Goal: Task Accomplishment & Management: Use online tool/utility

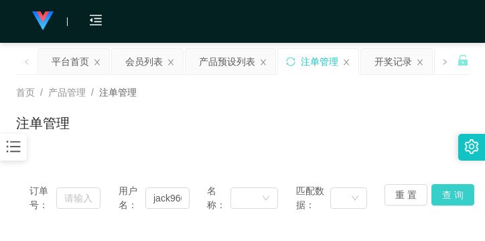
scroll to position [67, 0]
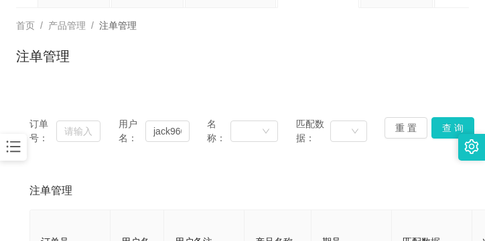
click at [22, 145] on div at bounding box center [13, 147] width 27 height 27
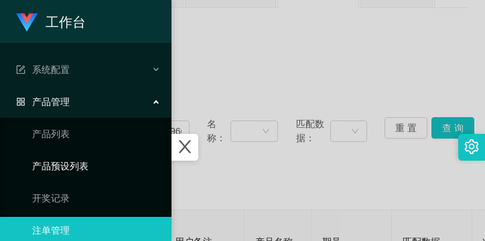
click at [70, 155] on link "产品预设列表" at bounding box center [96, 166] width 129 height 27
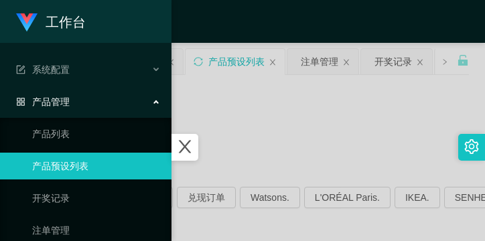
click at [190, 145] on icon "图标: close" at bounding box center [185, 147] width 12 height 13
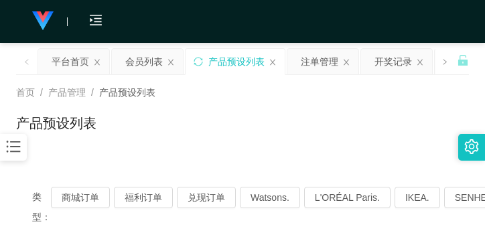
click at [194, 186] on div "类型： 商城订单 福利订单 兑现订单 Watsons. L'ORÉAL Paris. IKEA. [GEOGRAPHIC_DATA]. COURTS." at bounding box center [242, 207] width 453 height 72
click at [194, 192] on button "兑现订单" at bounding box center [206, 197] width 59 height 21
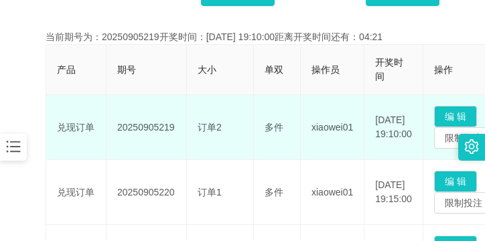
scroll to position [335, 0]
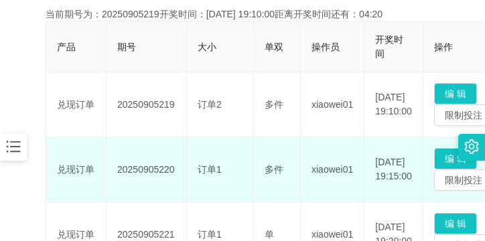
drag, startPoint x: 117, startPoint y: 169, endPoint x: 176, endPoint y: 167, distance: 59.0
click at [176, 167] on td "20250905220" at bounding box center [147, 169] width 80 height 65
copy td "20250905220"
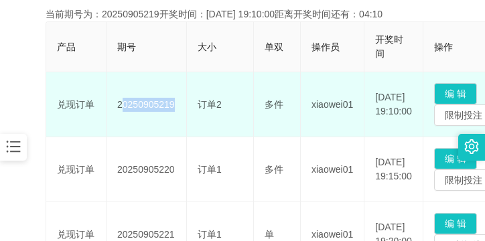
drag, startPoint x: 107, startPoint y: 103, endPoint x: 188, endPoint y: 106, distance: 81.1
click at [188, 106] on tr "兑现订单 20250905219 订单2 多件 xiaowei01 [DATE] 19:10:00 编 辑 限制投注" at bounding box center [275, 104] width 458 height 65
copy td "20250905219"
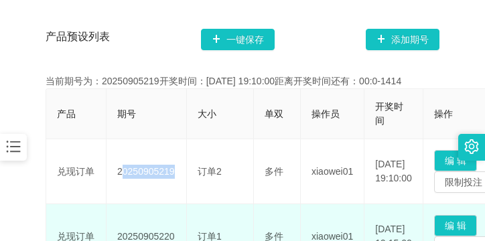
scroll to position [134, 0]
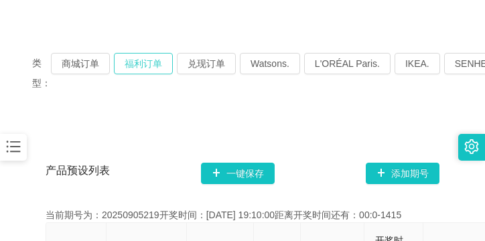
click at [127, 63] on button "福利订单" at bounding box center [143, 63] width 59 height 21
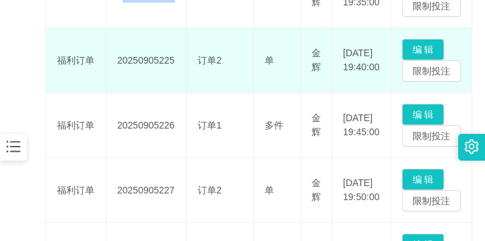
scroll to position [469, 0]
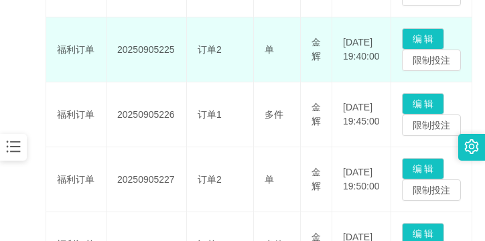
drag, startPoint x: 105, startPoint y: 47, endPoint x: 179, endPoint y: 44, distance: 73.8
click at [179, 44] on tr "福利订单 20250905225 订单2 单 [PERSON_NAME] [DATE] 19:40:00 编 辑 限制投注" at bounding box center [259, 49] width 426 height 65
copy tr "福利订单 20250905225"
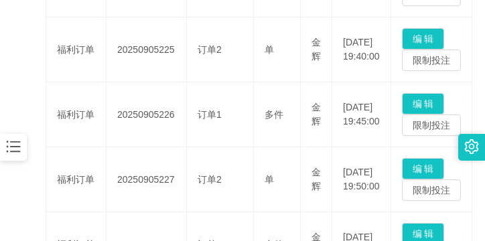
copy tr "福利订单 20250905225"
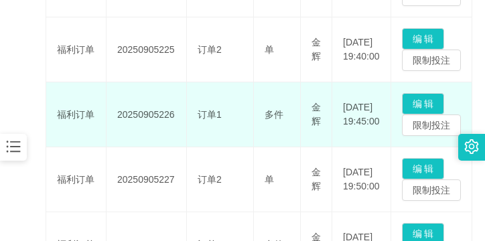
scroll to position [402, 0]
